Goal: Navigation & Orientation: Find specific page/section

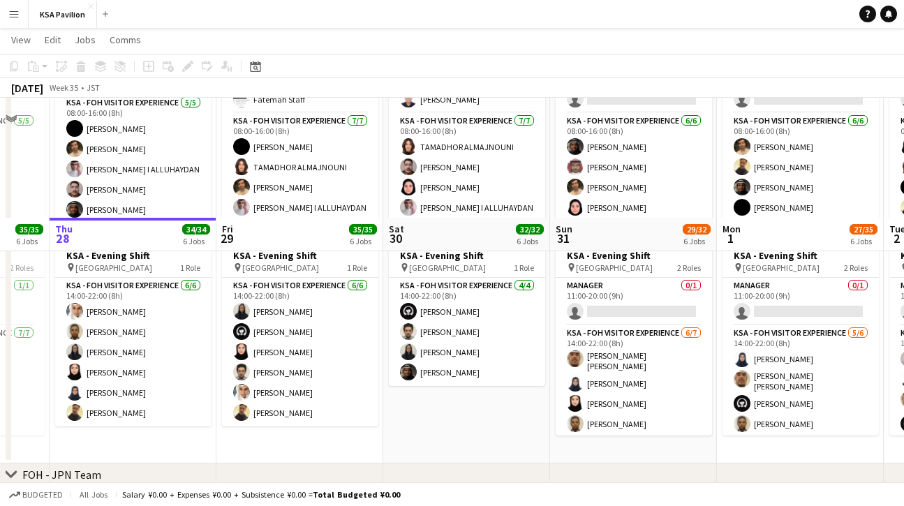
scroll to position [151, 0]
